Goal: Find specific page/section: Find specific page/section

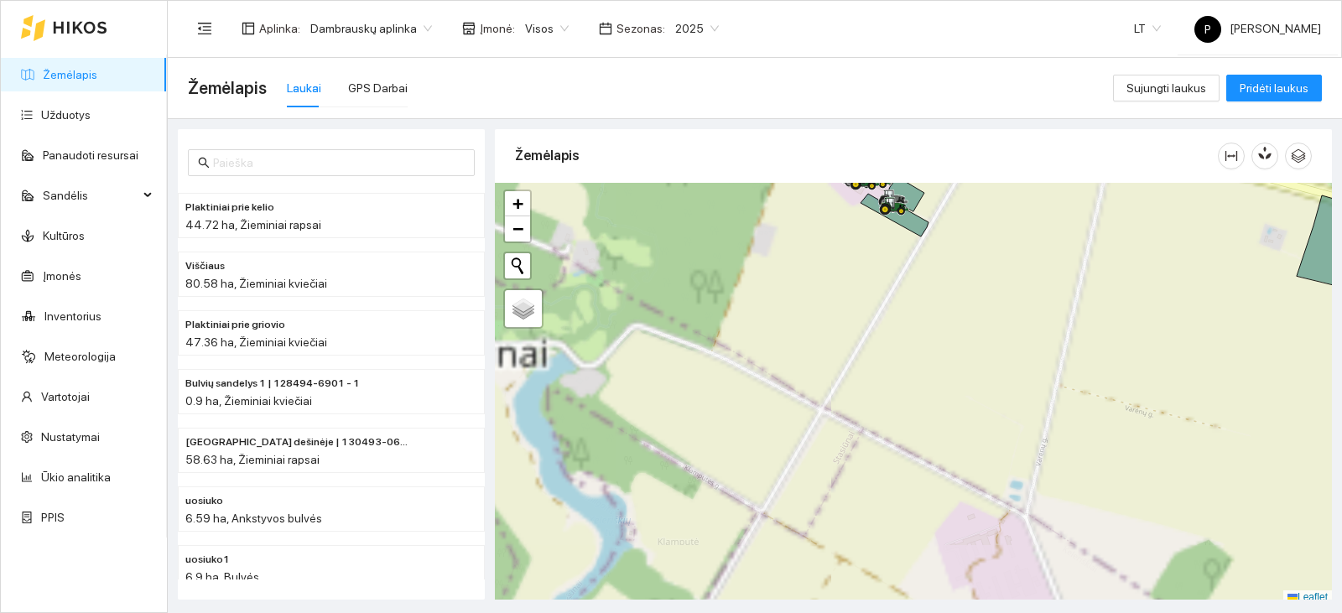
scroll to position [5, 0]
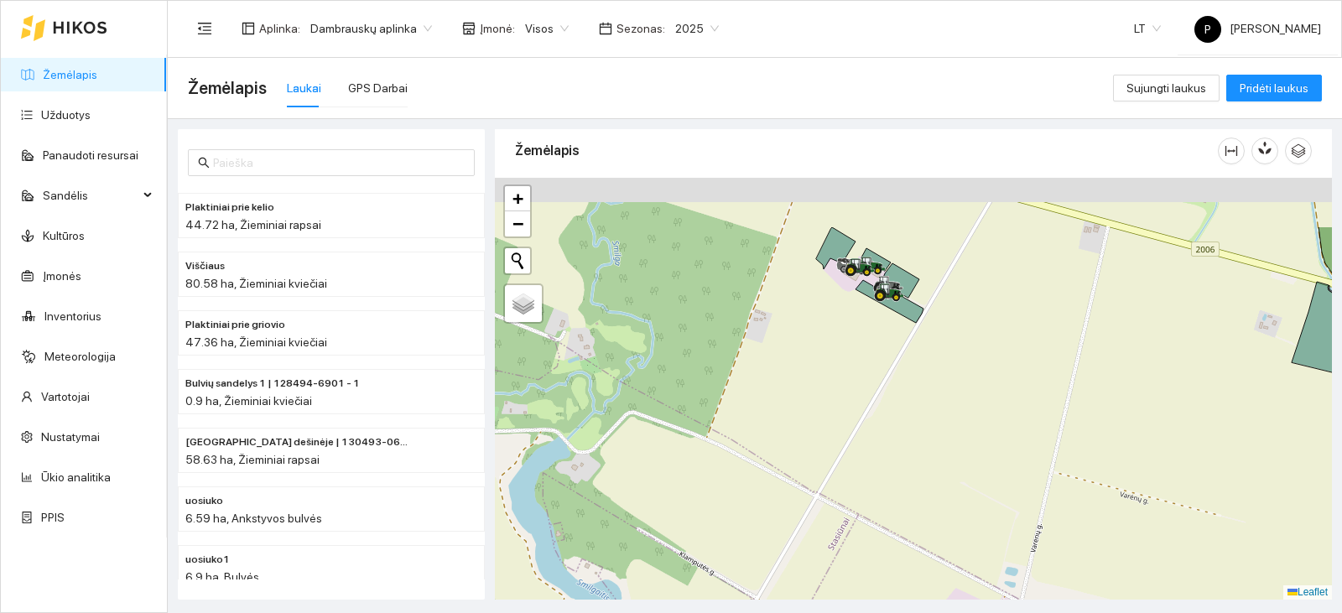
drag, startPoint x: 935, startPoint y: 320, endPoint x: 928, endPoint y: 431, distance: 111.8
click at [928, 431] on div at bounding box center [913, 389] width 837 height 422
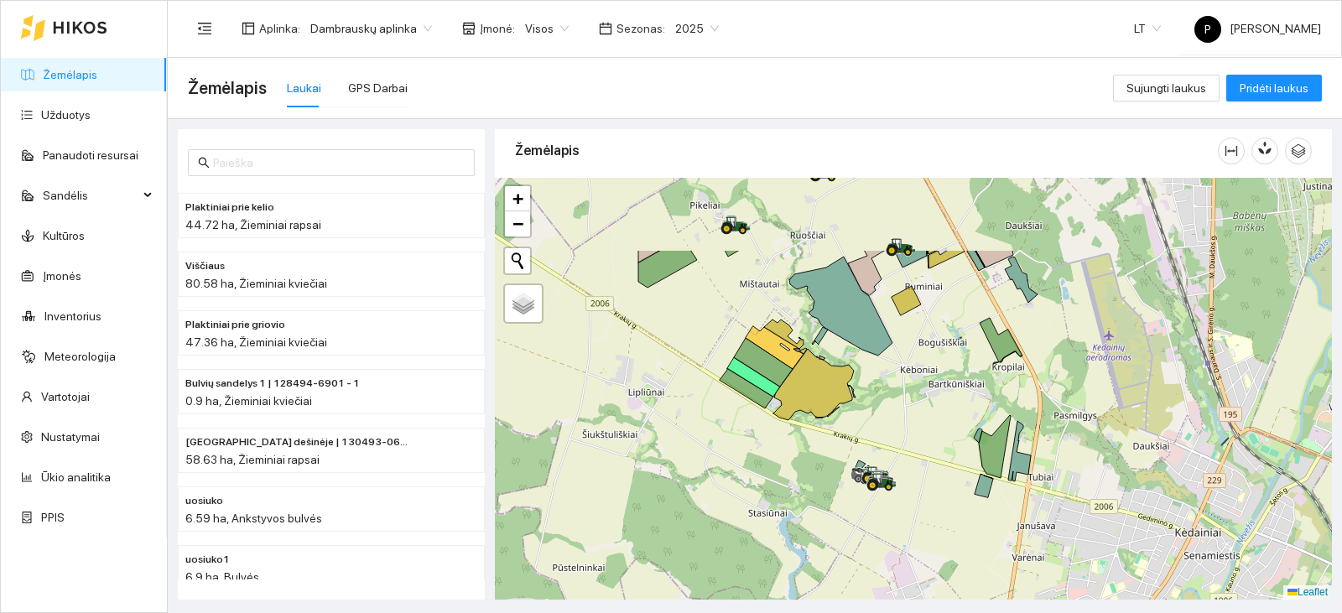
drag, startPoint x: 1030, startPoint y: 290, endPoint x: 920, endPoint y: 405, distance: 159.0
click at [920, 405] on div at bounding box center [913, 389] width 837 height 422
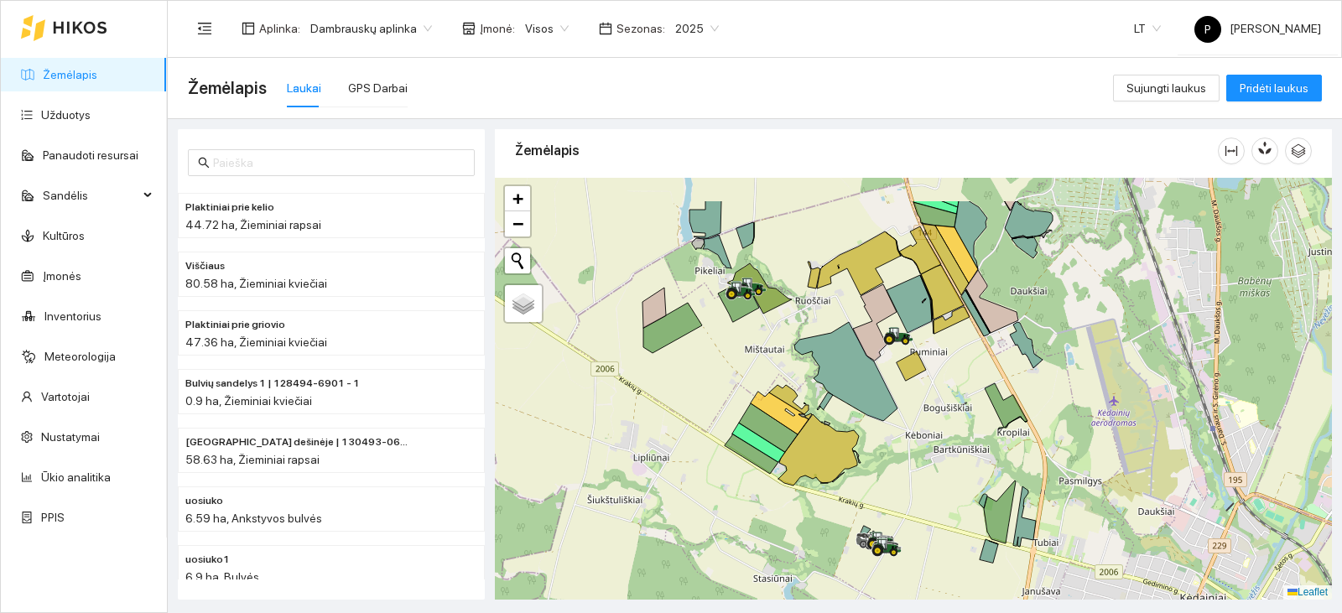
drag, startPoint x: 902, startPoint y: 312, endPoint x: 907, endPoint y: 377, distance: 65.6
click at [907, 377] on icon at bounding box center [911, 365] width 29 height 29
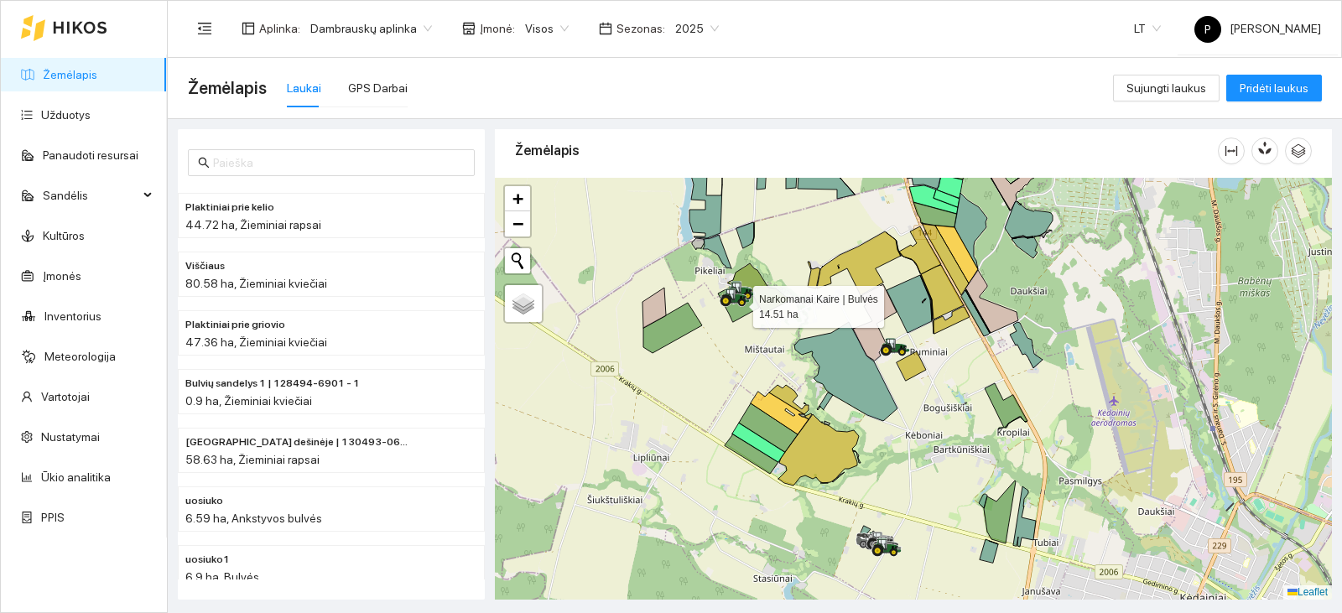
click at [741, 309] on icon at bounding box center [738, 304] width 41 height 36
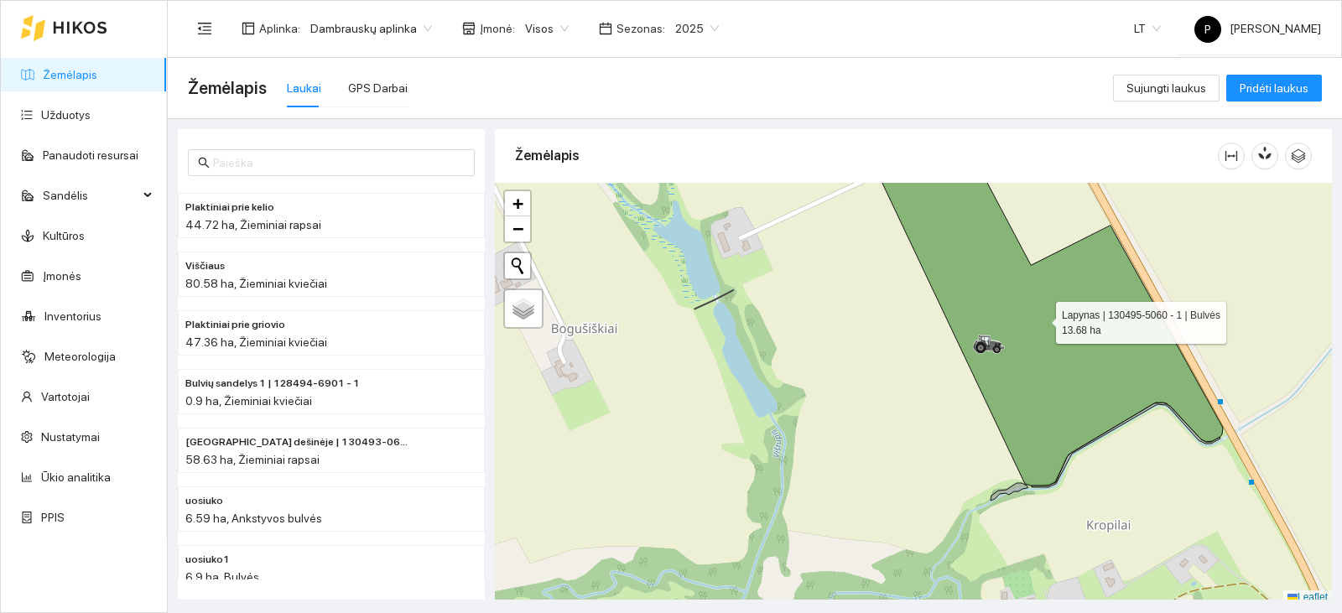
scroll to position [5, 0]
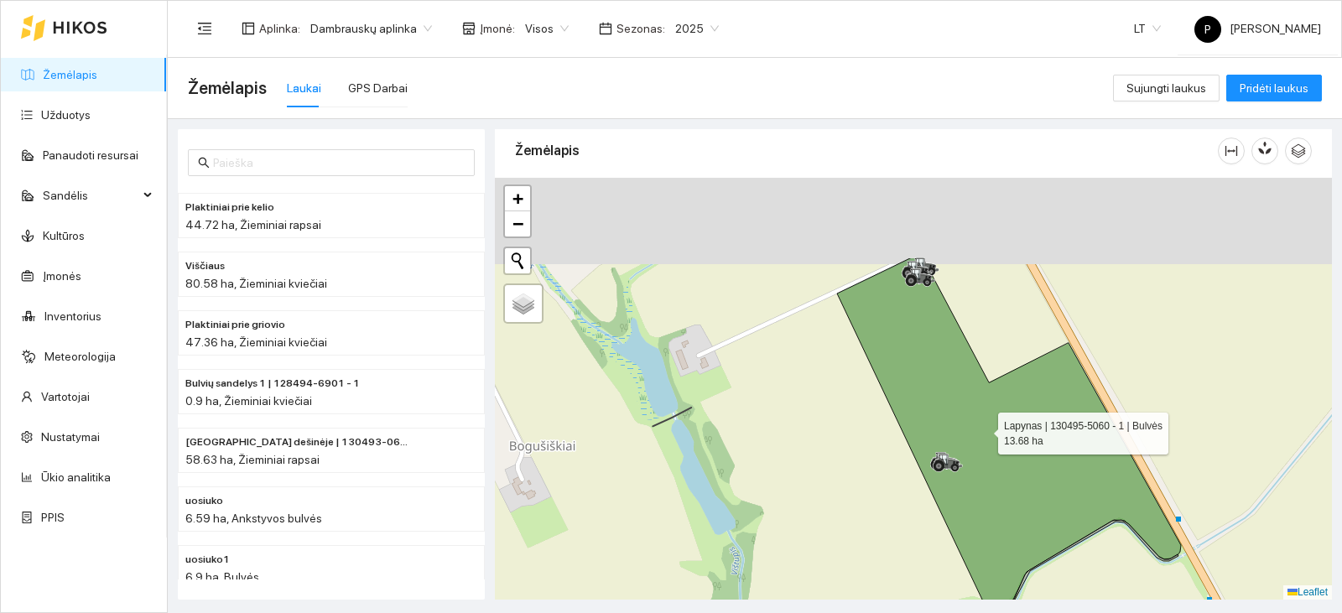
drag, startPoint x: 1026, startPoint y: 304, endPoint x: 984, endPoint y: 426, distance: 129.4
click at [984, 426] on icon at bounding box center [1009, 430] width 344 height 346
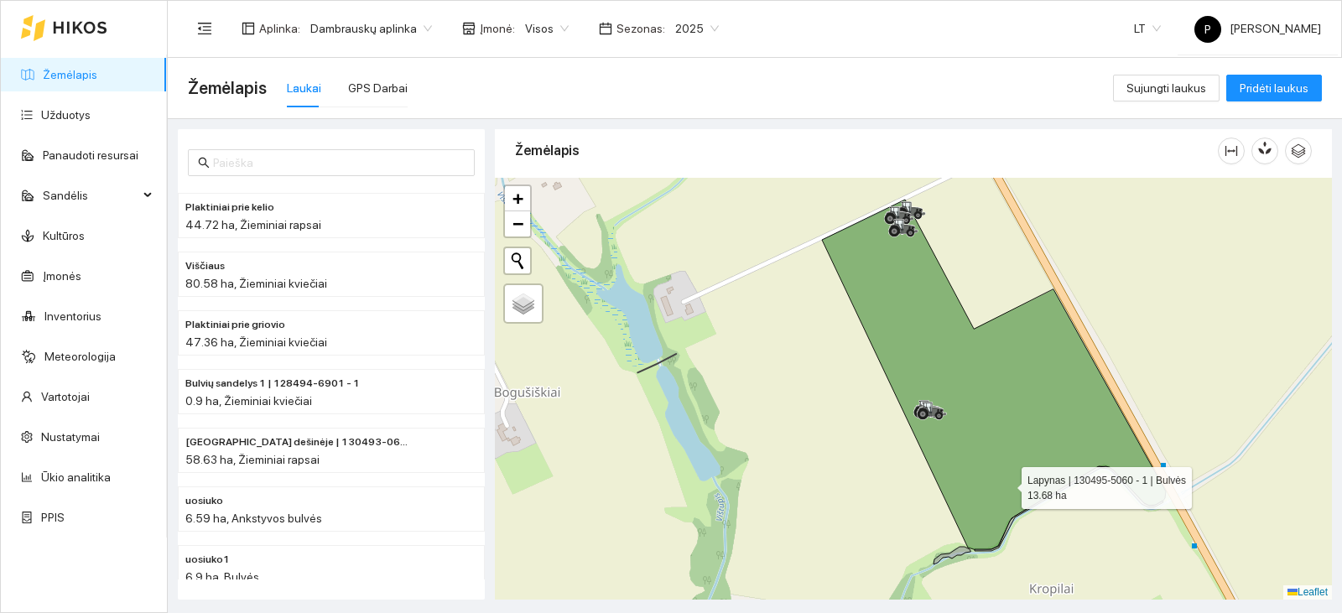
drag, startPoint x: 1022, startPoint y: 539, endPoint x: 1007, endPoint y: 486, distance: 55.8
click at [1007, 486] on icon at bounding box center [994, 375] width 344 height 351
click at [1006, 486] on icon at bounding box center [994, 375] width 344 height 351
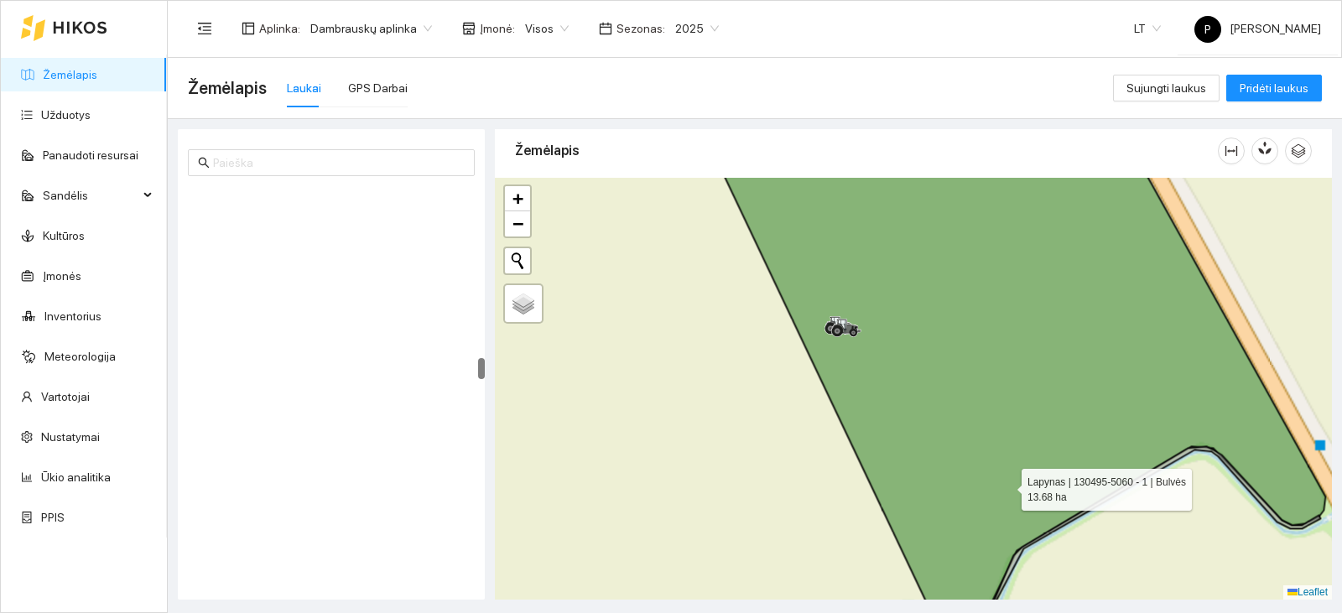
scroll to position [3221, 0]
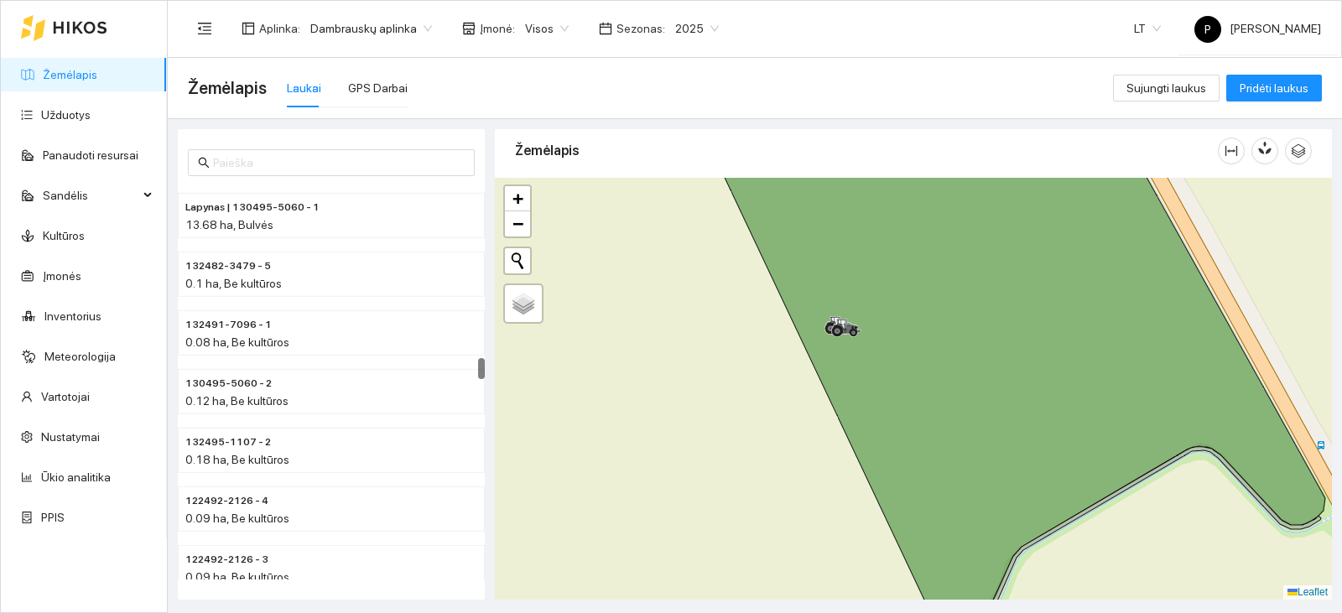
click at [340, 91] on div "Laukai GPS Darbai" at bounding box center [347, 88] width 121 height 39
click at [370, 86] on div "GPS Darbai" at bounding box center [378, 88] width 60 height 18
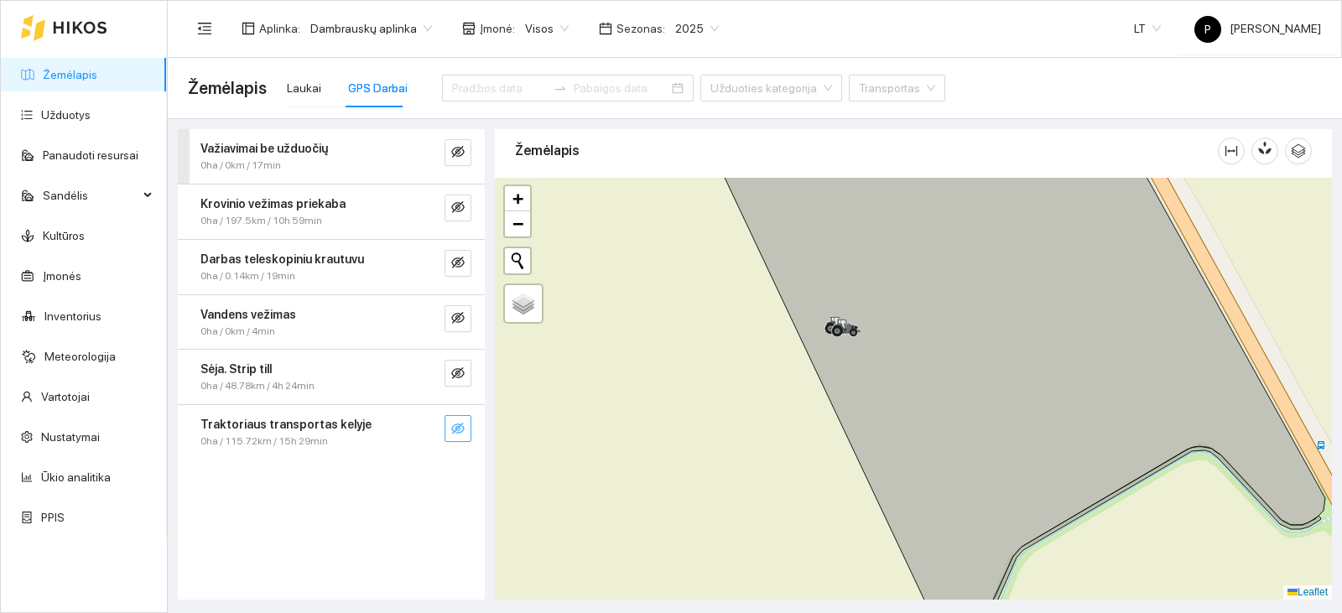
click at [460, 433] on icon "eye-invisible" at bounding box center [457, 429] width 13 height 12
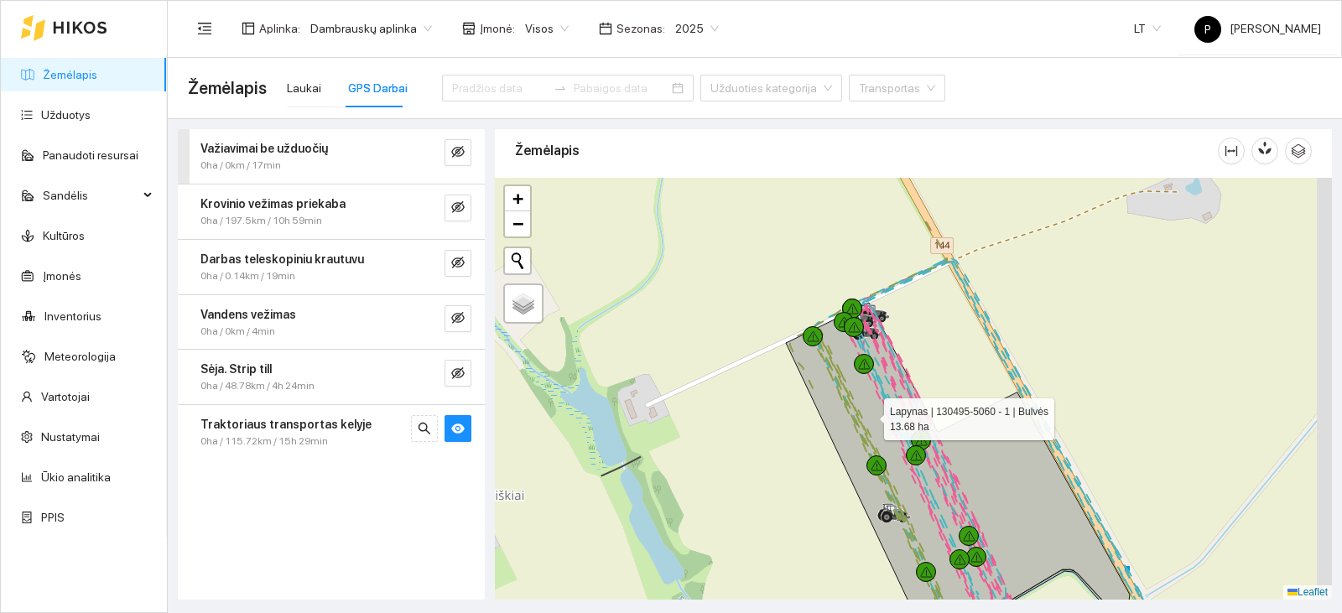
drag, startPoint x: 908, startPoint y: 337, endPoint x: 870, endPoint y: 413, distance: 84.8
click at [870, 413] on icon at bounding box center [958, 478] width 344 height 351
